Goal: Task Accomplishment & Management: Use online tool/utility

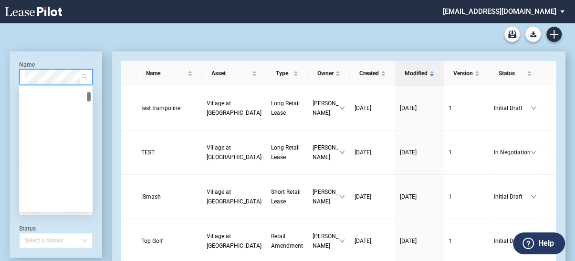
scroll to position [572, 0]
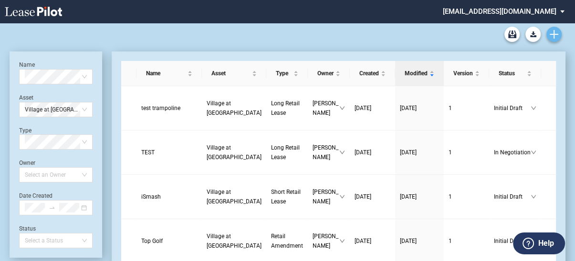
click at [553, 32] on use "Create new document" at bounding box center [553, 34] width 9 height 9
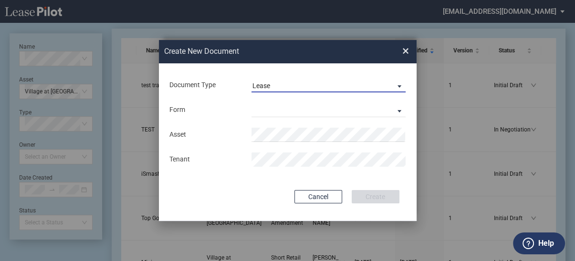
click at [283, 84] on span "Lease" at bounding box center [320, 87] width 137 height 10
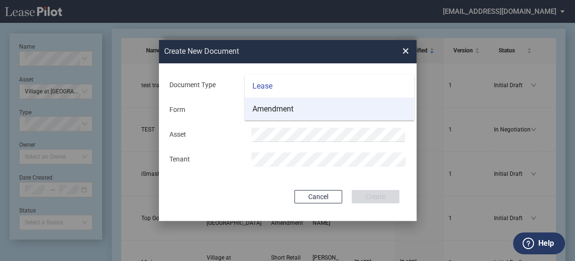
click at [269, 108] on div "Amendment" at bounding box center [272, 109] width 41 height 10
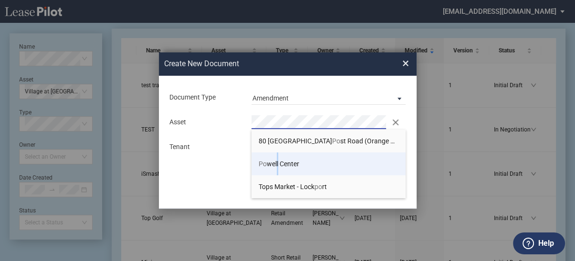
click at [278, 165] on span "[GEOGRAPHIC_DATA]" at bounding box center [278, 164] width 41 height 8
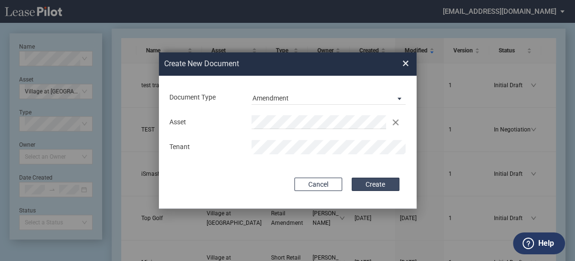
click at [369, 186] on button "Create" at bounding box center [375, 184] width 48 height 13
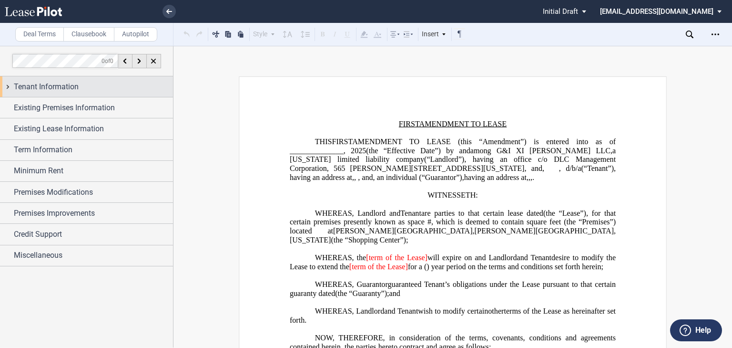
click at [40, 89] on span "Tenant Information" at bounding box center [46, 86] width 65 height 11
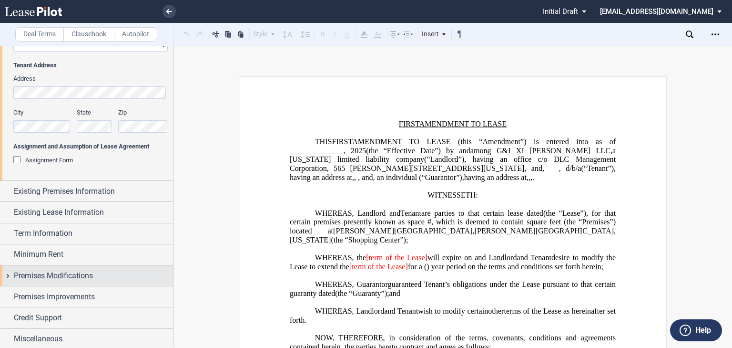
scroll to position [220, 0]
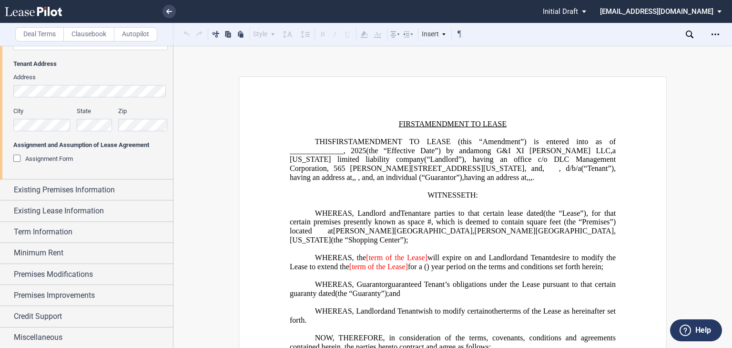
click at [17, 156] on div "Assignment Form" at bounding box center [18, 160] width 10 height 10
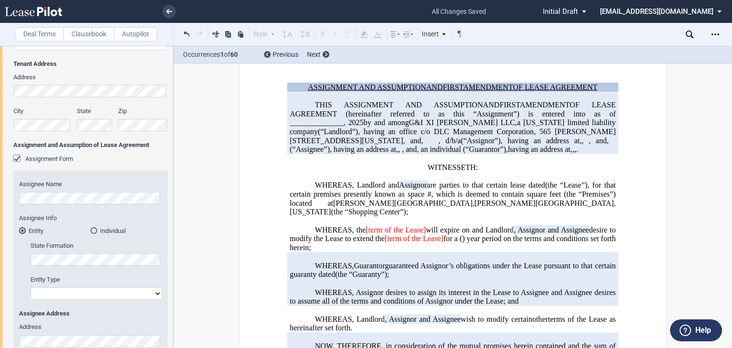
scroll to position [0, 0]
